Goal: Task Accomplishment & Management: Use online tool/utility

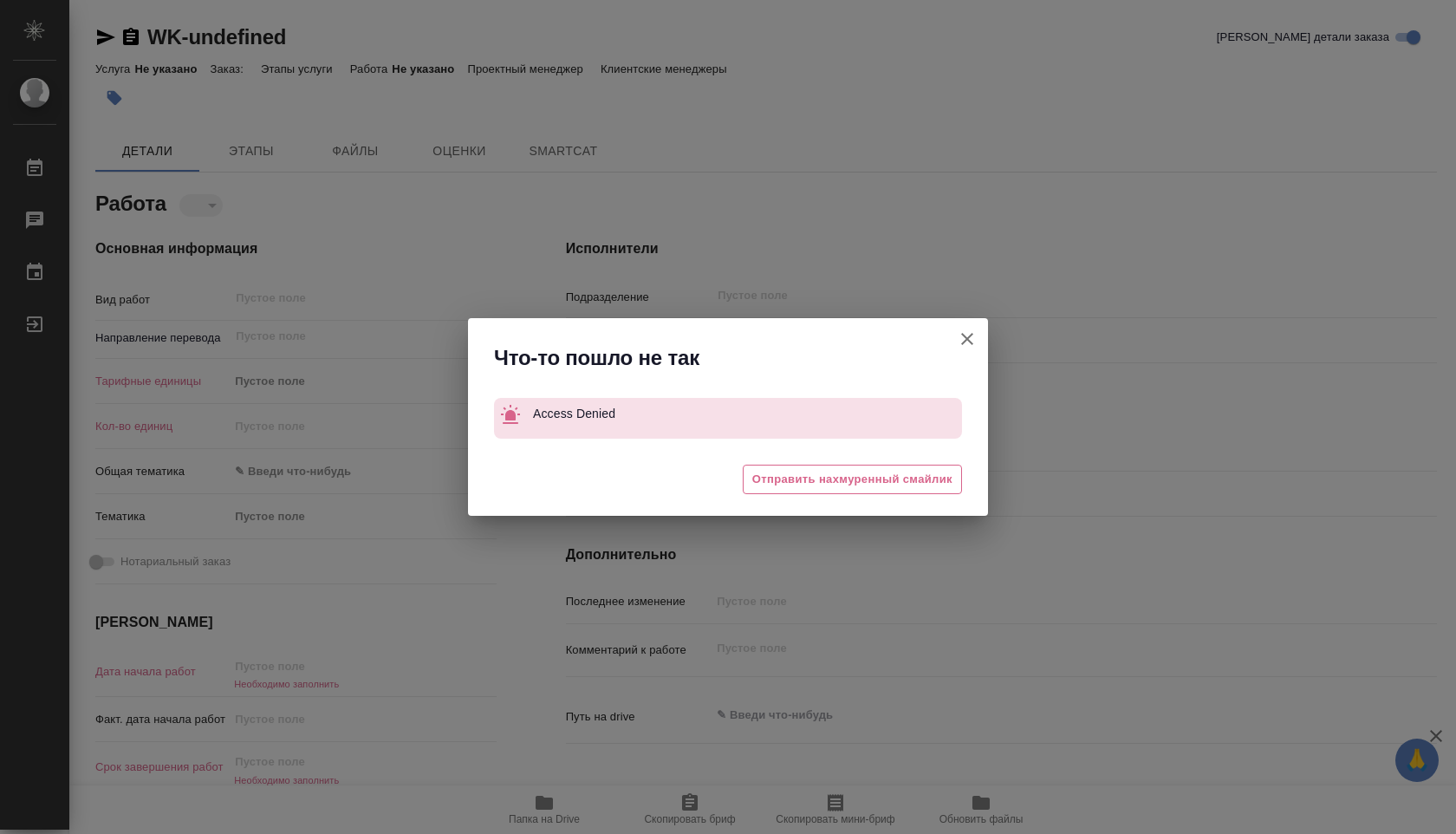
click at [977, 330] on icon "button" at bounding box center [967, 339] width 21 height 21
type textarea "x"
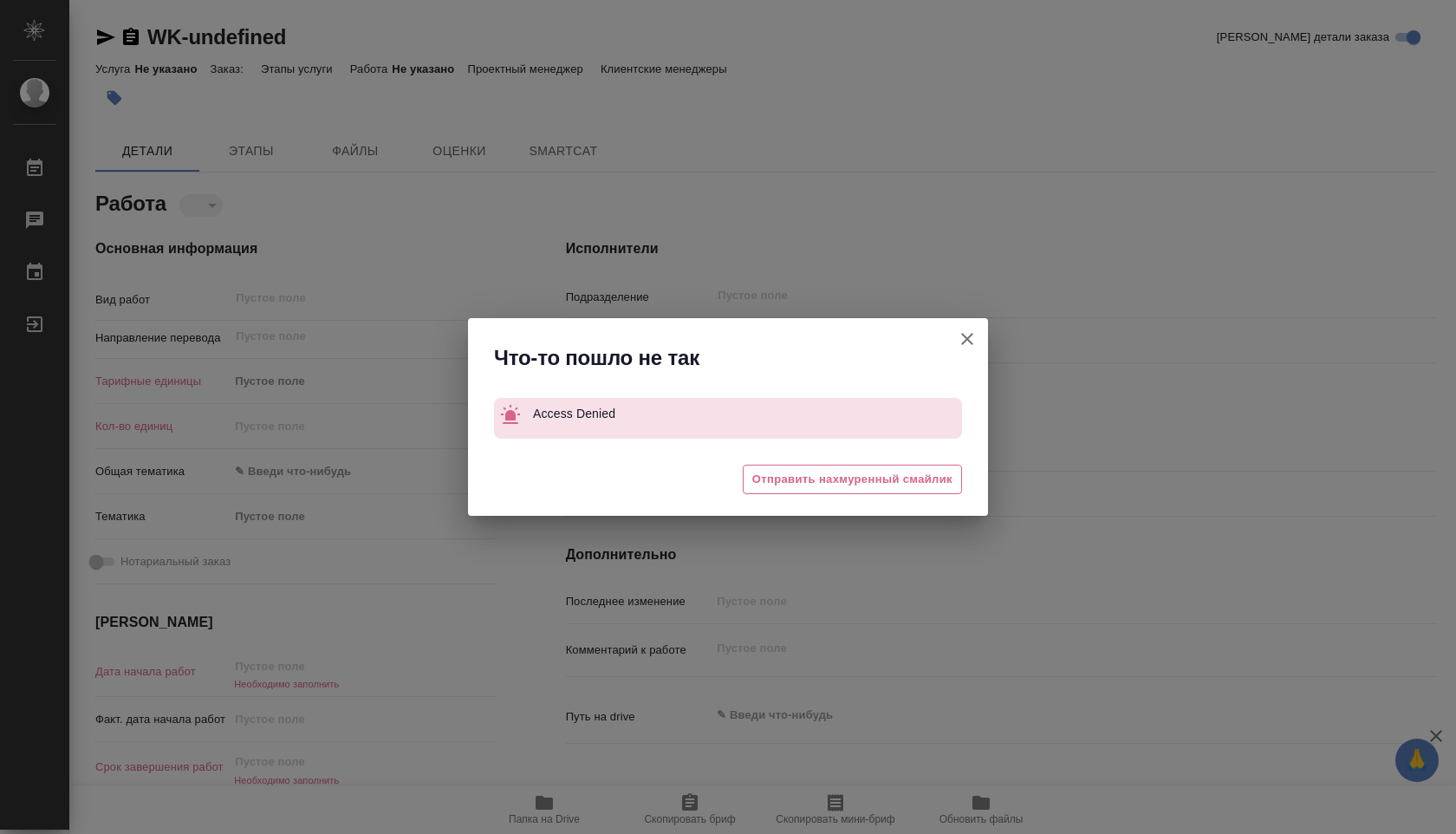
type textarea "x"
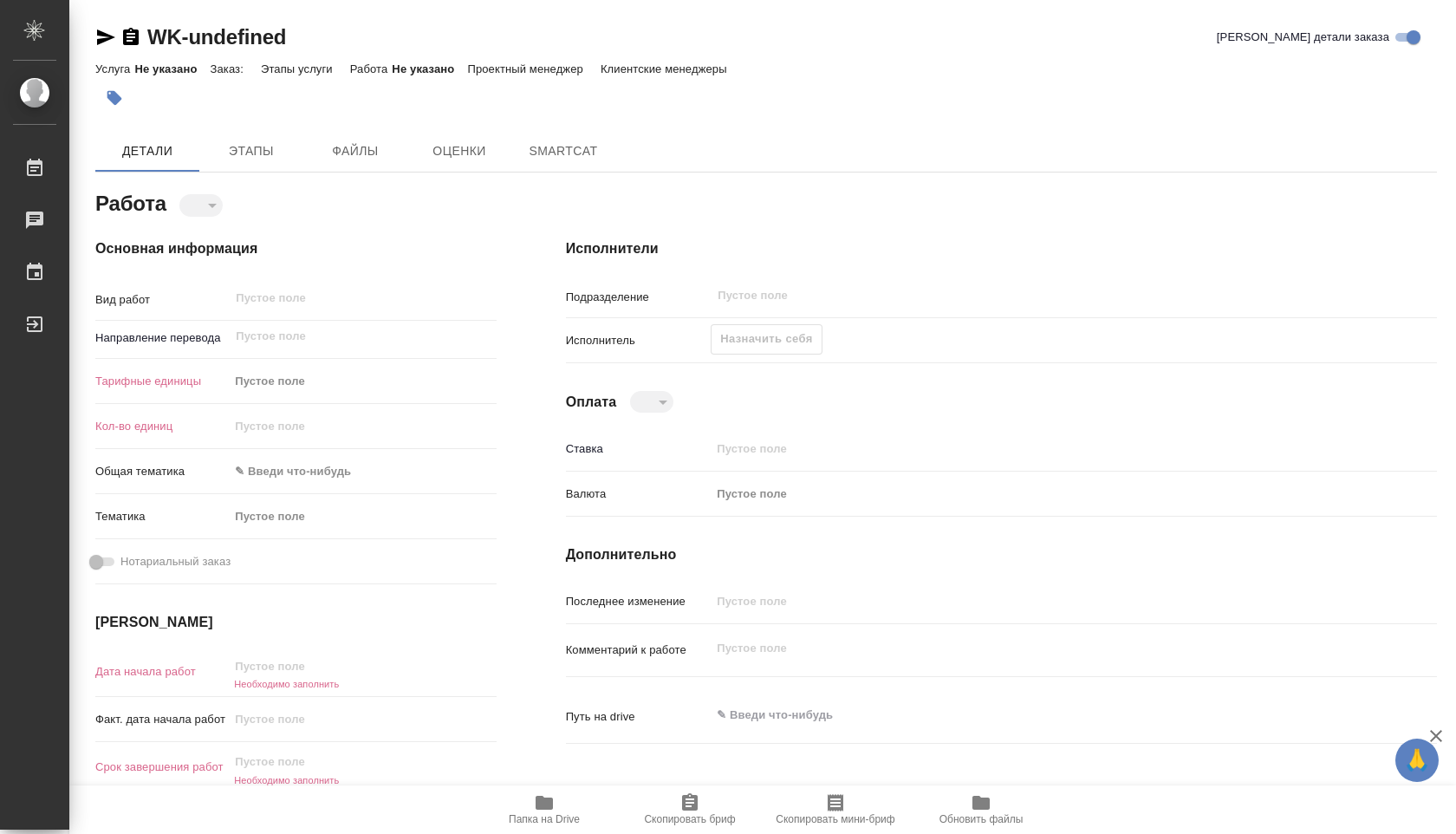
type textarea "x"
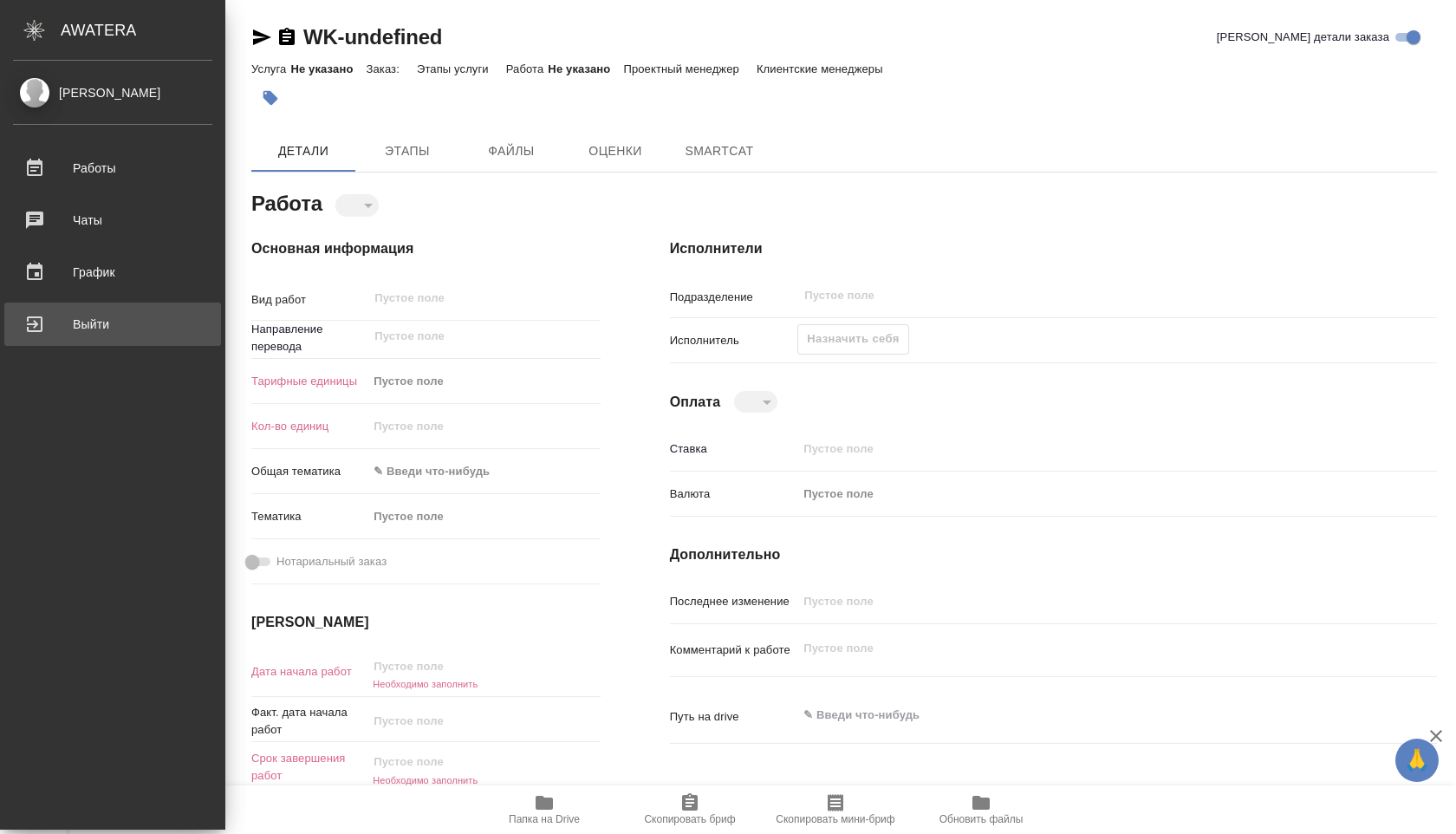
click at [37, 319] on div "Выйти" at bounding box center [113, 324] width 199 height 26
type textarea "x"
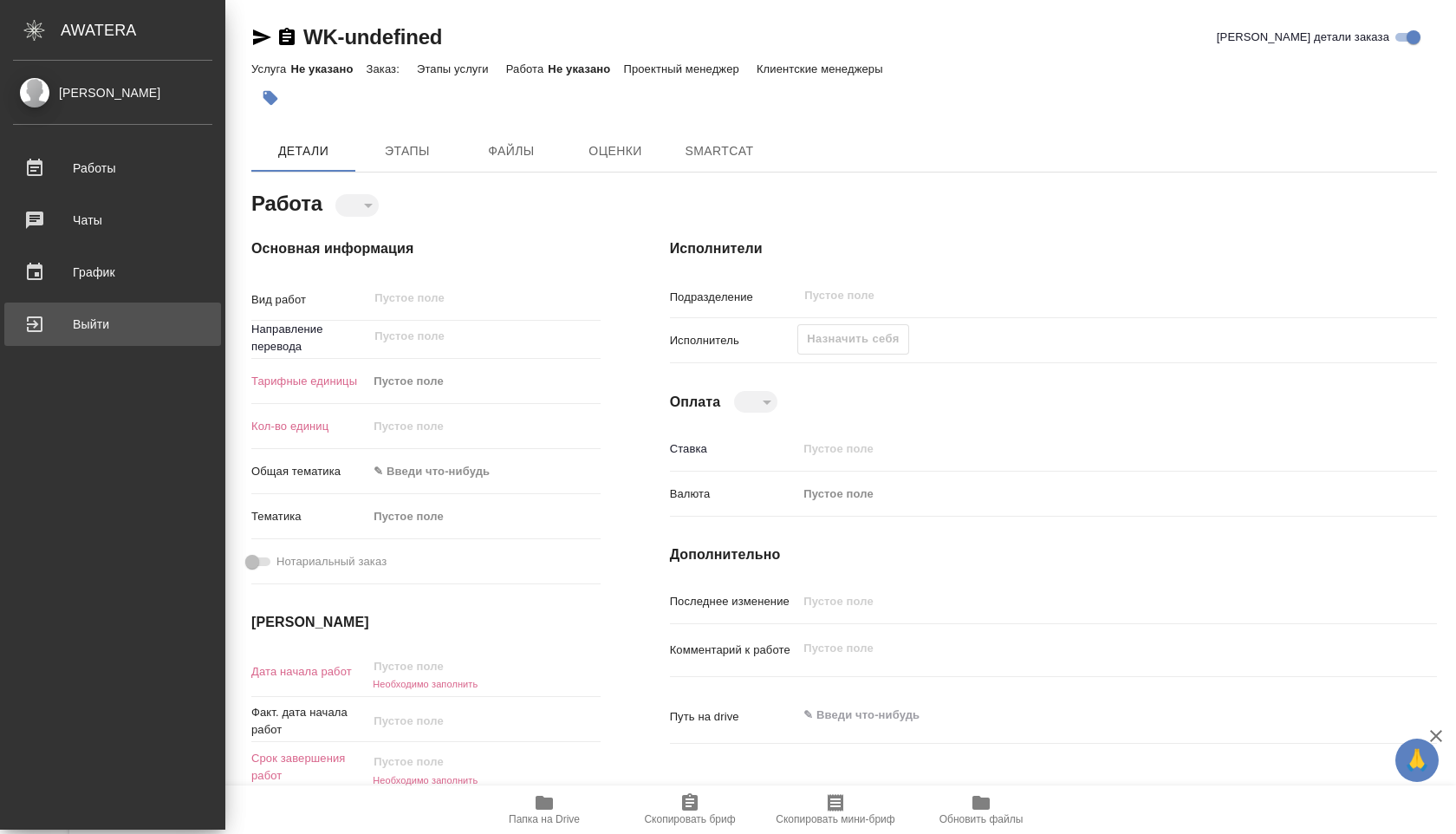
type textarea "x"
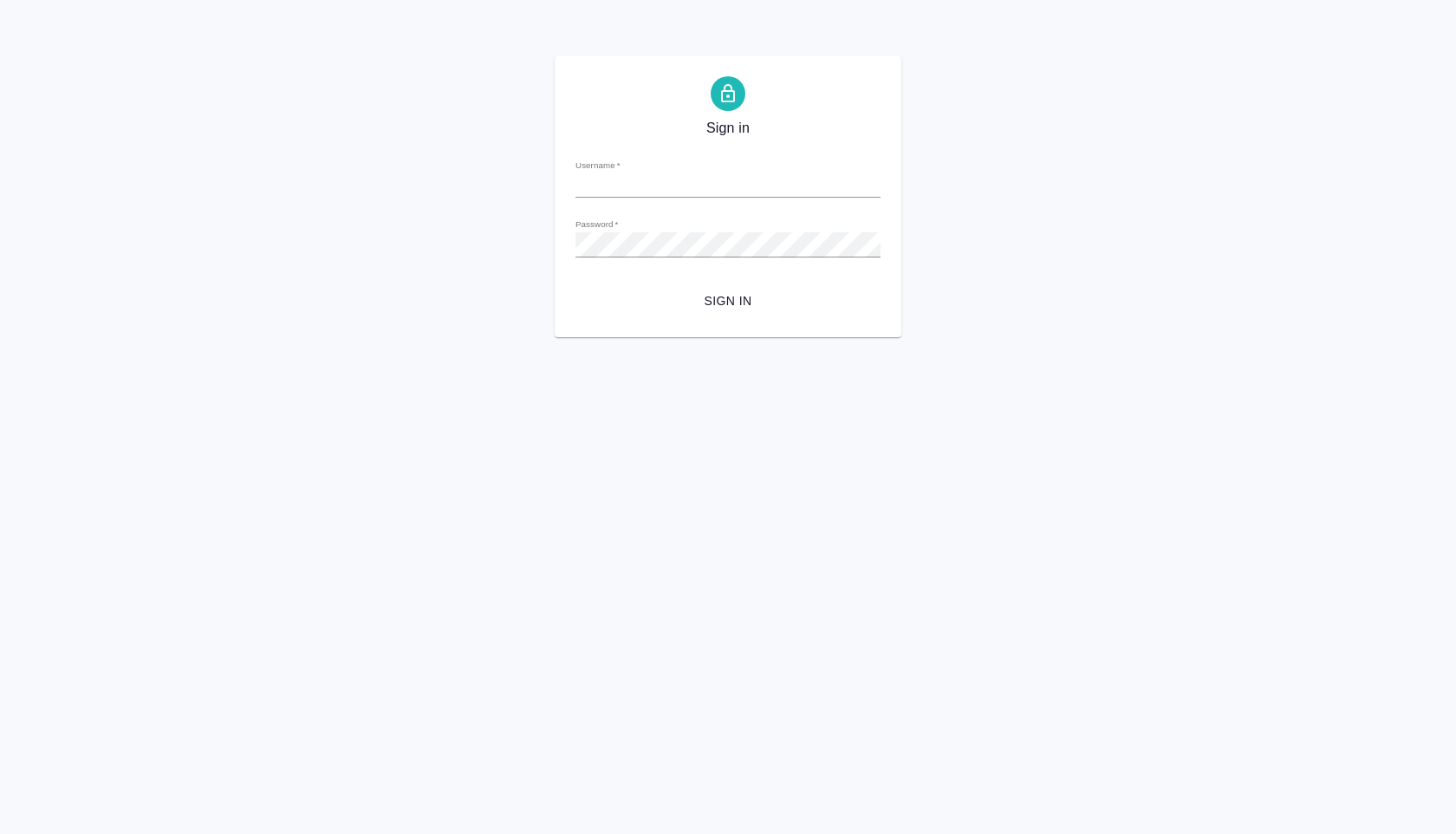
type input "a.shuvalova@awatera.com"
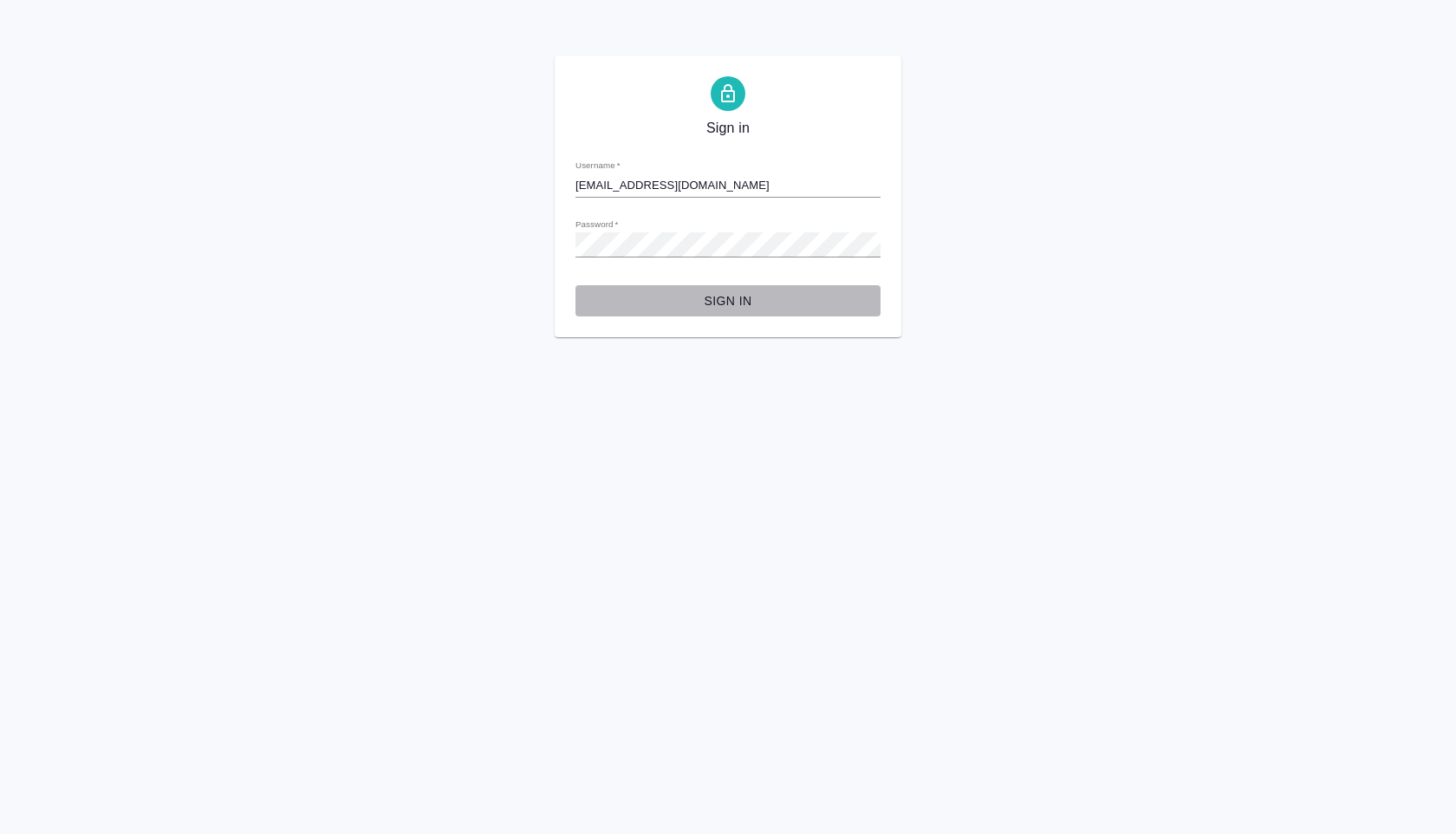
click at [724, 308] on span "Sign in" at bounding box center [728, 301] width 277 height 22
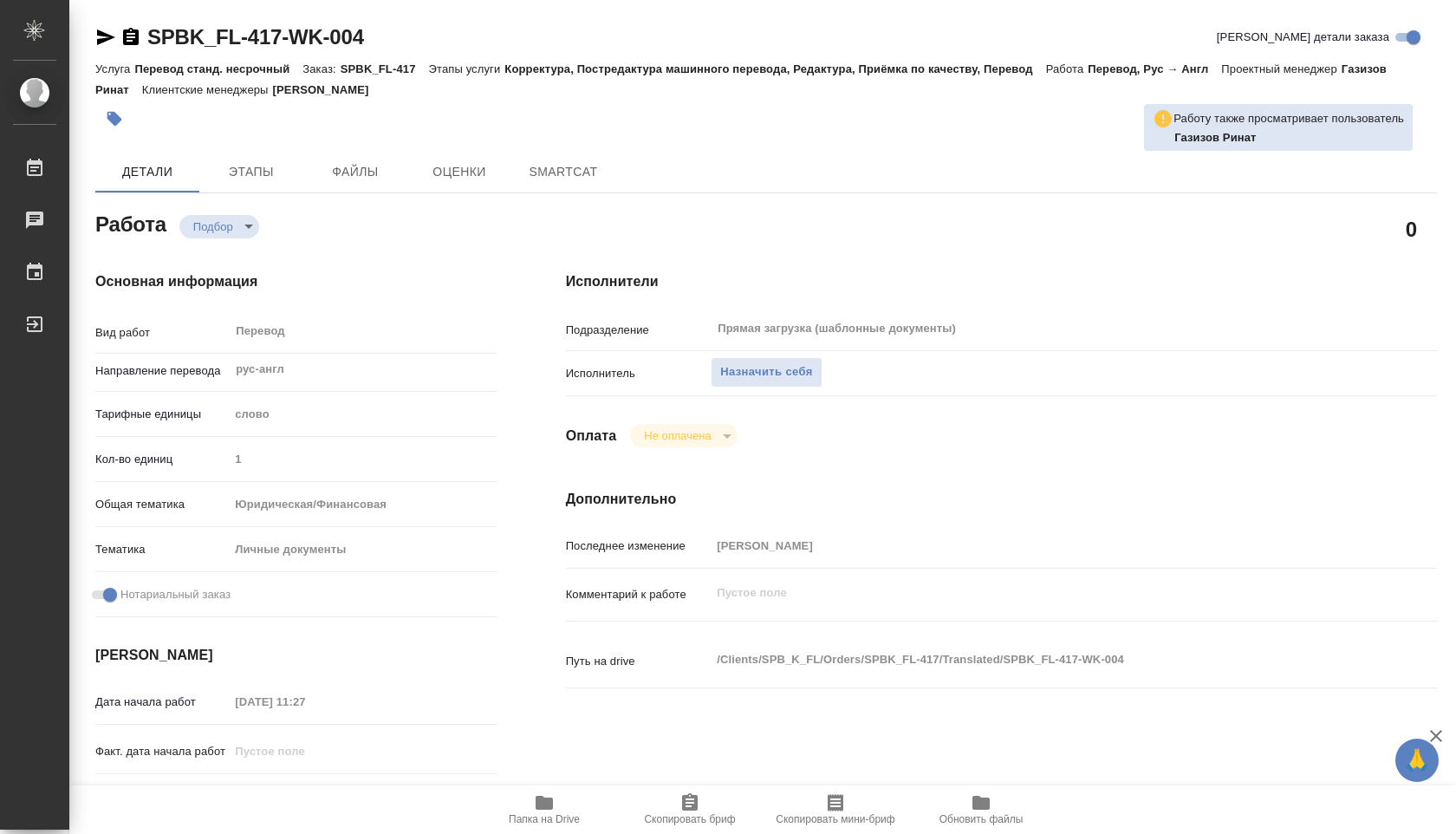
type textarea "x"
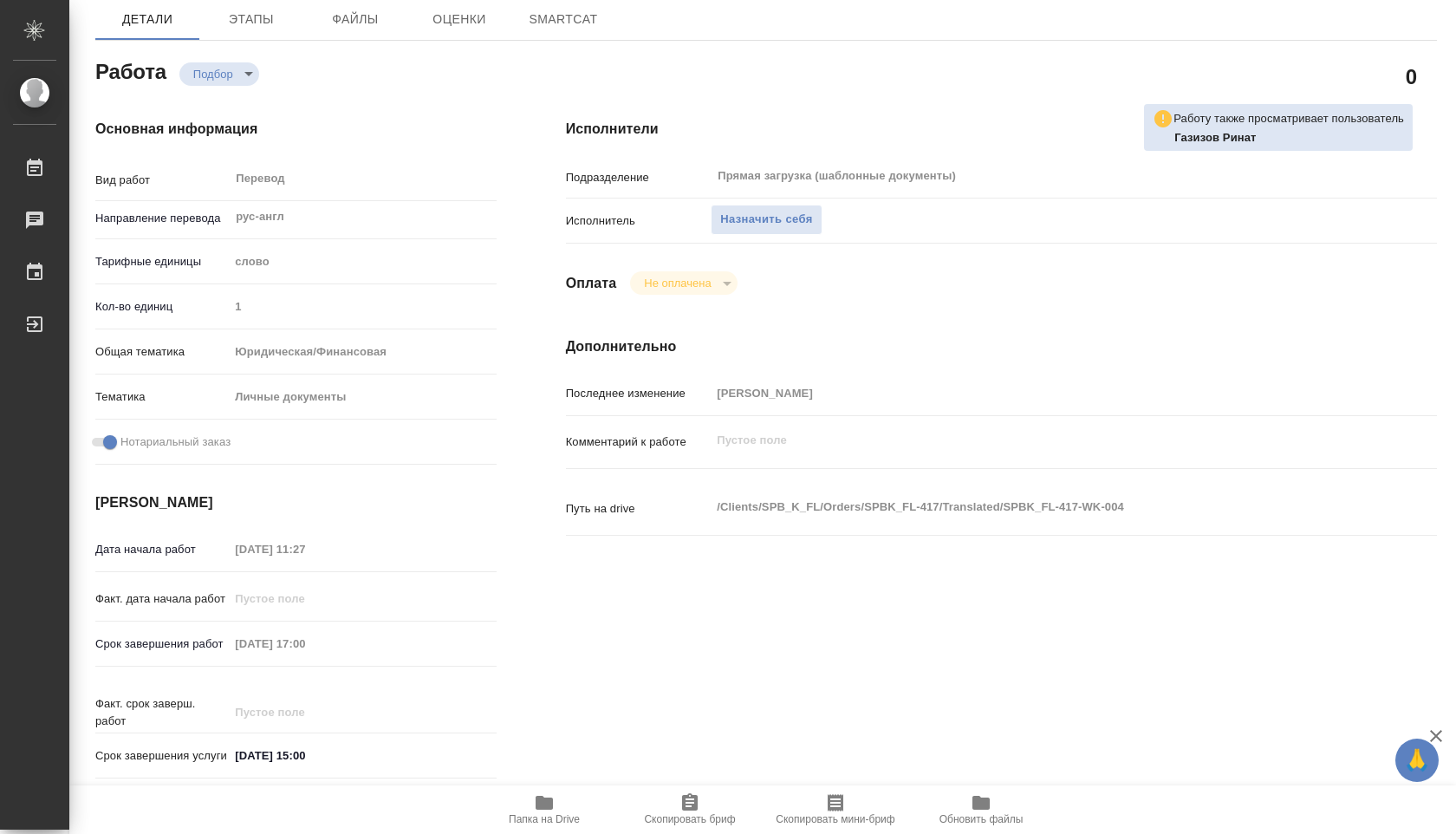
type textarea "x"
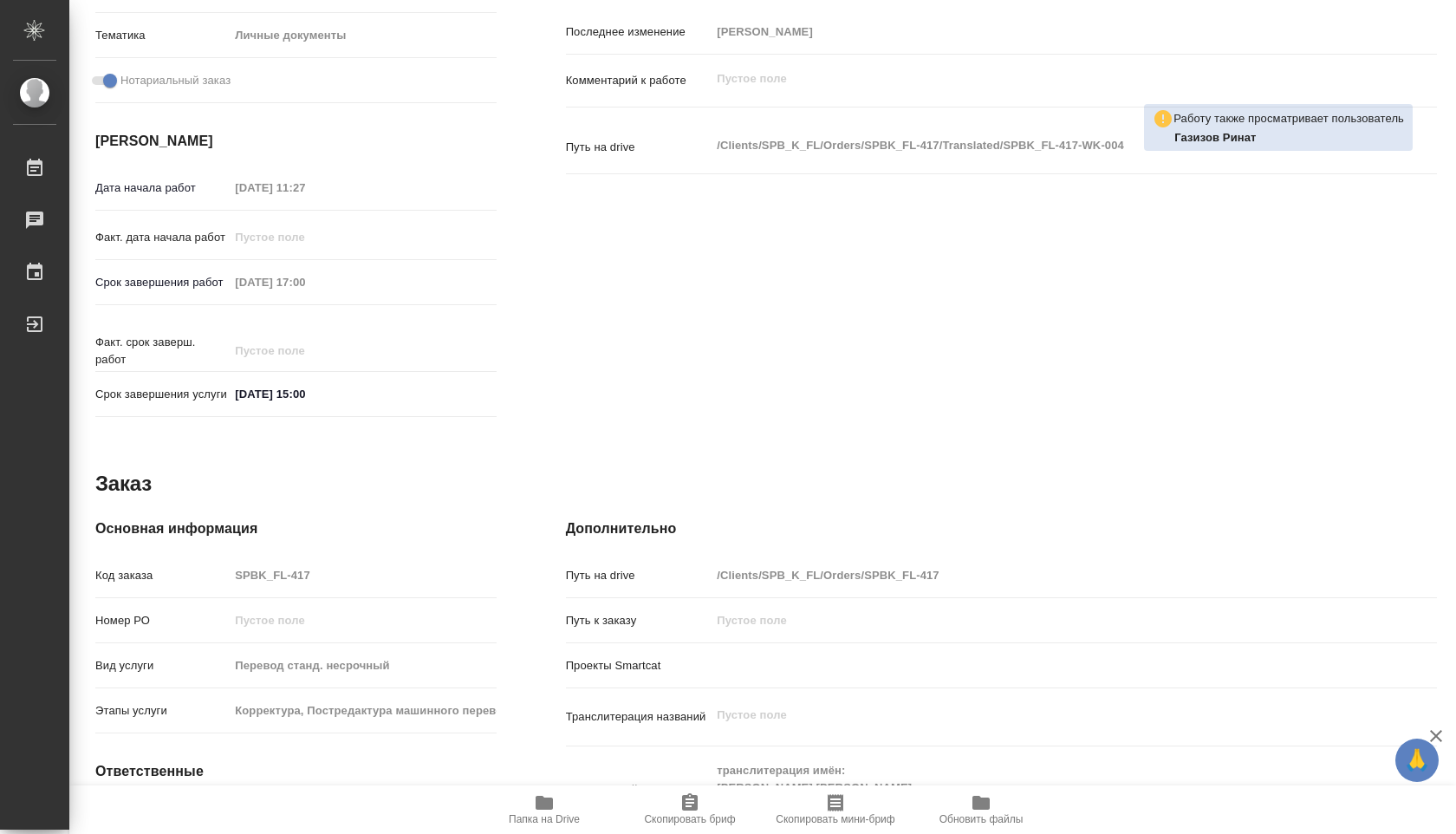
scroll to position [515, 0]
type textarea "x"
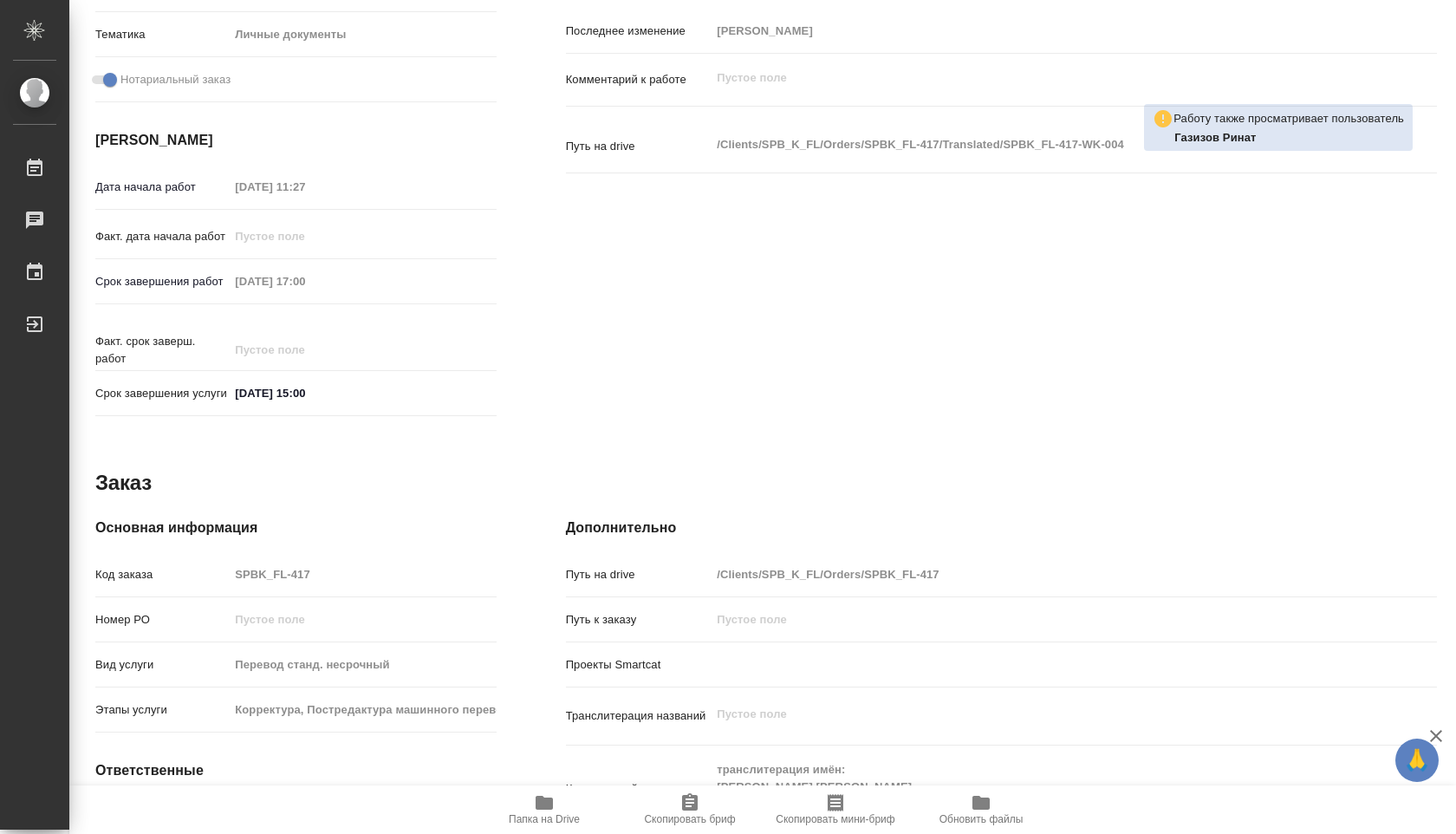
type textarea "x"
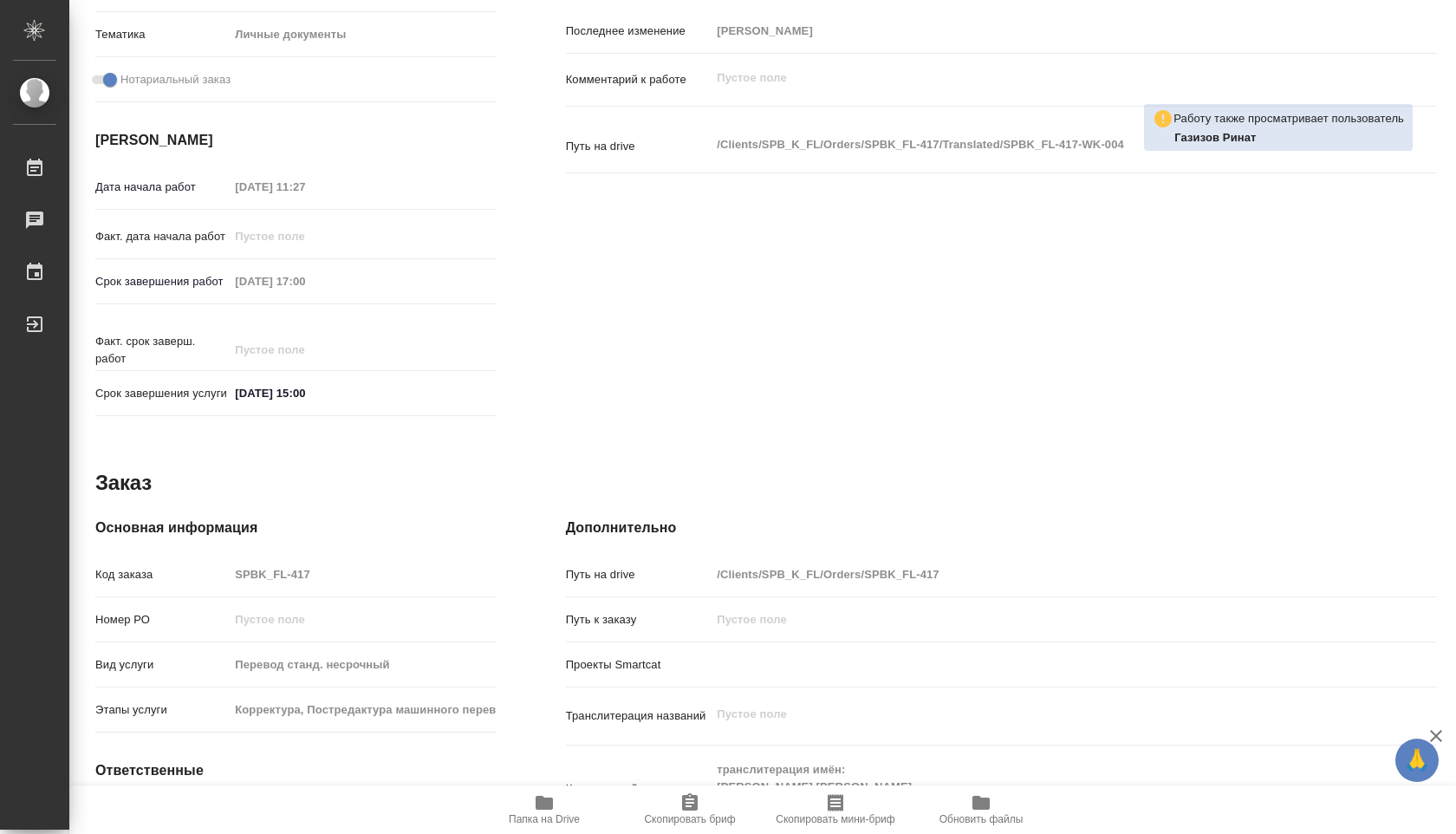
type textarea "x"
click at [540, 813] on span "Папка на Drive" at bounding box center [544, 819] width 71 height 12
